Goal: Transaction & Acquisition: Book appointment/travel/reservation

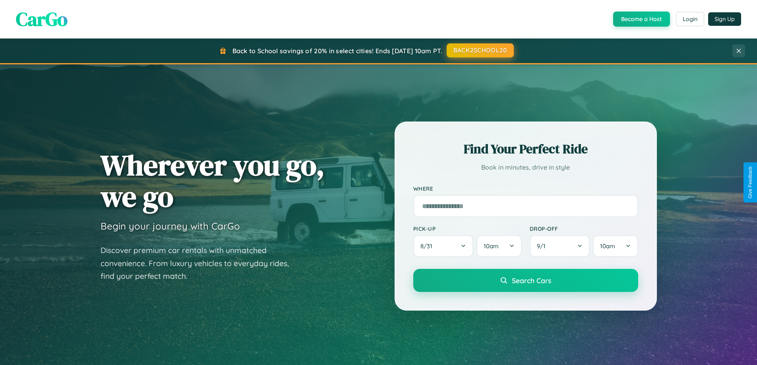
click at [480, 50] on button "BACK2SCHOOL20" at bounding box center [480, 50] width 67 height 14
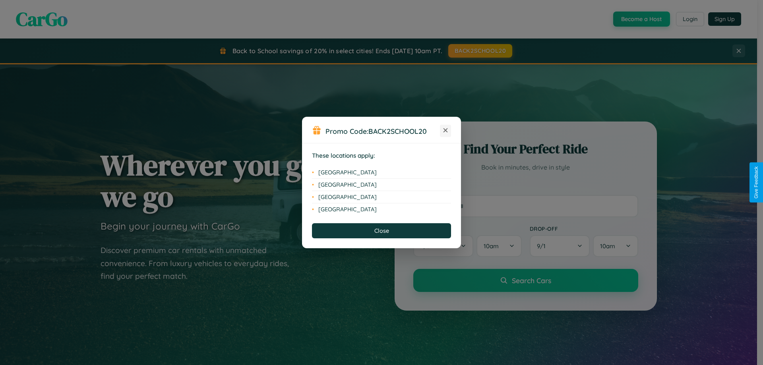
click at [445, 131] on icon at bounding box center [445, 130] width 4 height 4
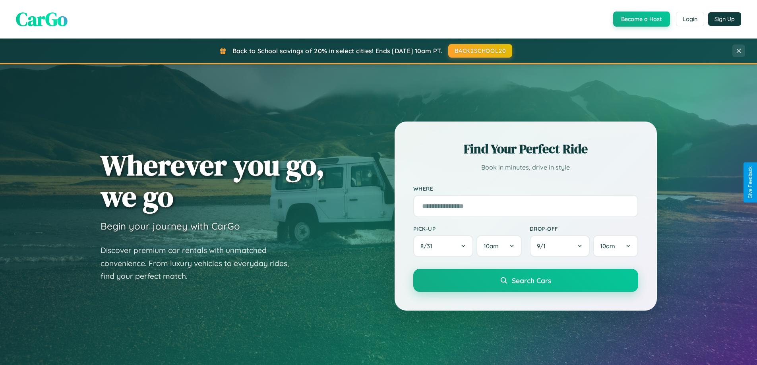
scroll to position [1529, 0]
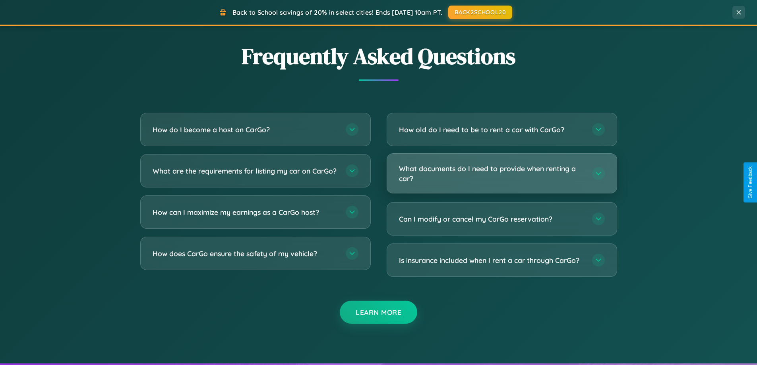
click at [501, 173] on h3 "What documents do I need to provide when renting a car?" at bounding box center [491, 173] width 185 height 19
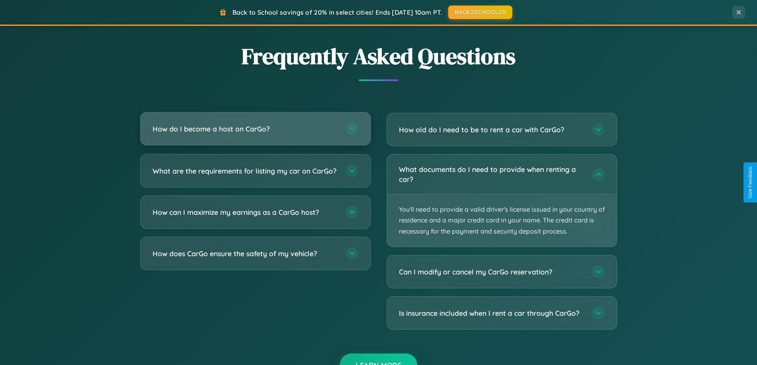
click at [255, 129] on h3 "How do I become a host on CarGo?" at bounding box center [245, 129] width 185 height 10
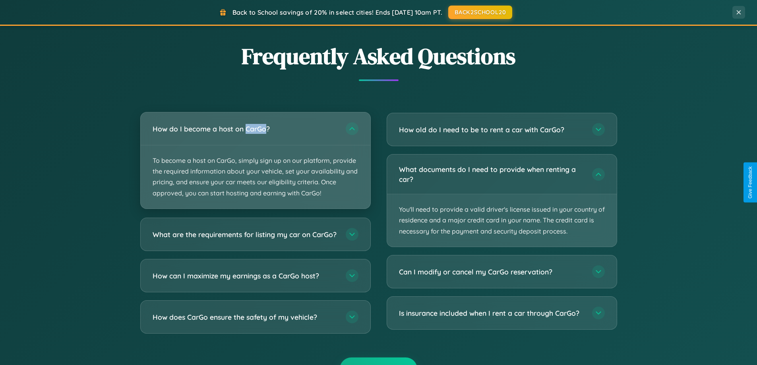
scroll to position [1277, 0]
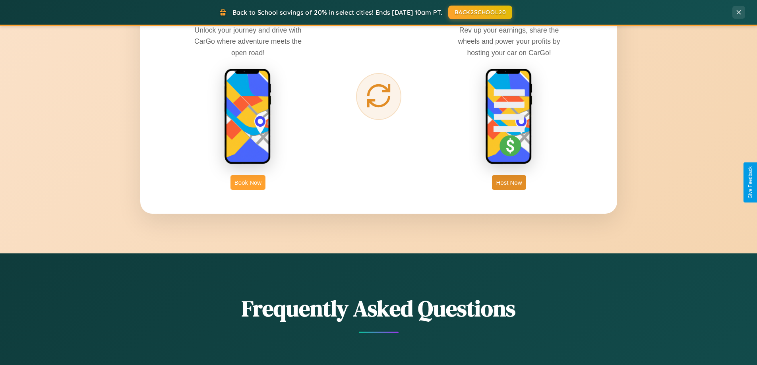
click at [248, 182] on button "Book Now" at bounding box center [247, 182] width 35 height 15
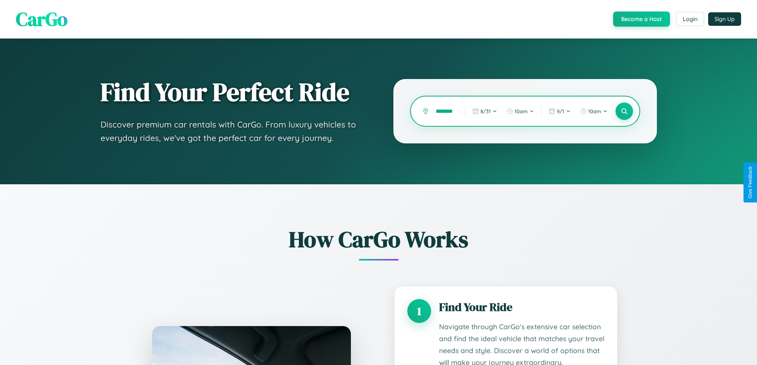
scroll to position [0, 9]
type input "********"
click at [624, 111] on icon at bounding box center [624, 112] width 8 height 8
